Goal: Transaction & Acquisition: Obtain resource

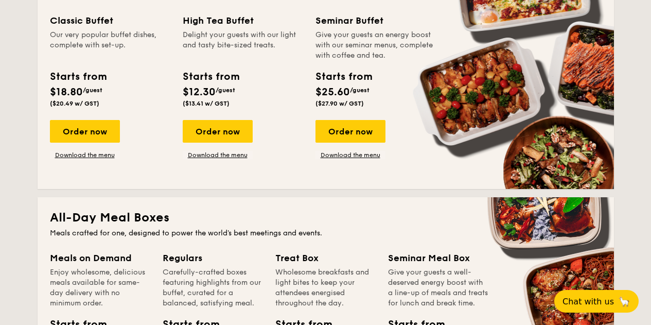
scroll to position [463, 0]
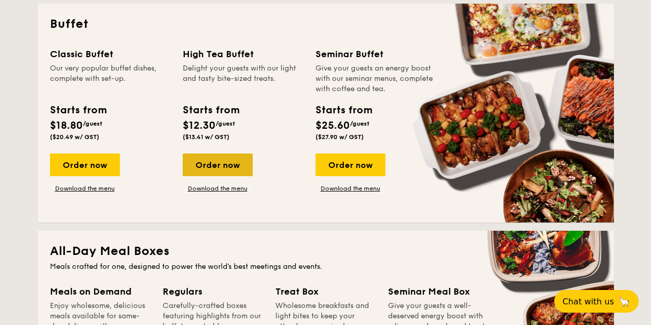
click at [236, 165] on div "Order now" at bounding box center [218, 164] width 70 height 23
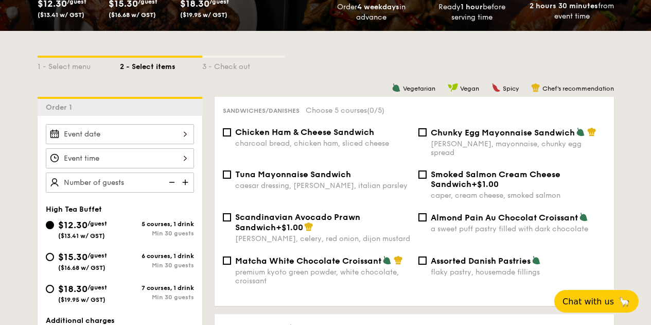
scroll to position [206, 0]
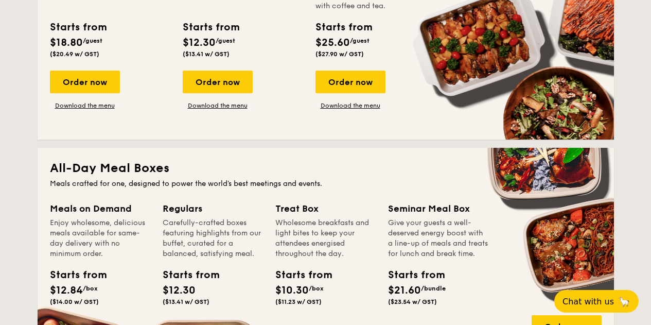
scroll to position [507, 0]
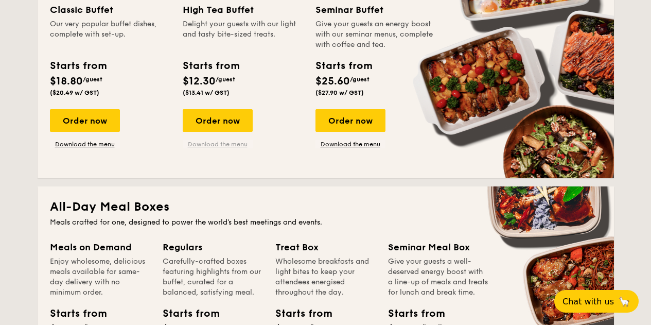
click at [228, 144] on link "Download the menu" at bounding box center [218, 144] width 70 height 8
